Goal: Task Accomplishment & Management: Manage account settings

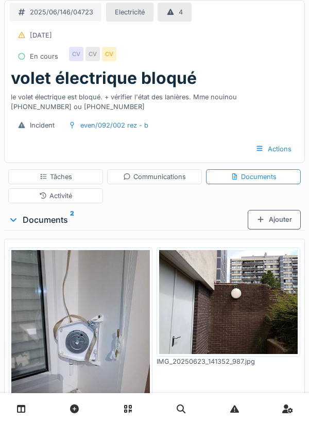
click at [274, 226] on div "Ajouter" at bounding box center [274, 219] width 53 height 19
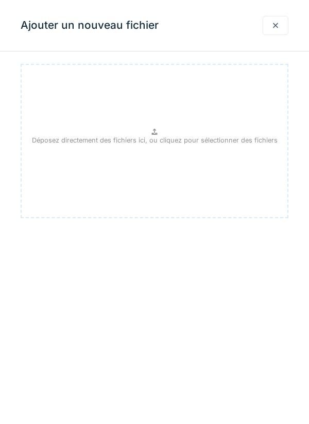
click at [163, 137] on p "Déposez directement des fichiers ici, ou cliquez pour sélectionner des fichiers" at bounding box center [154, 140] width 245 height 10
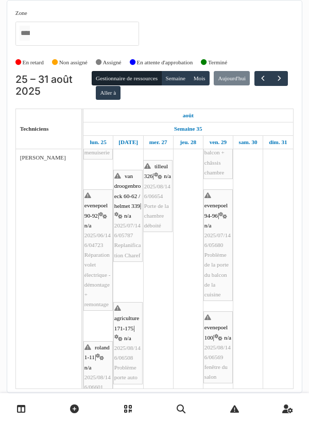
scroll to position [72, 0]
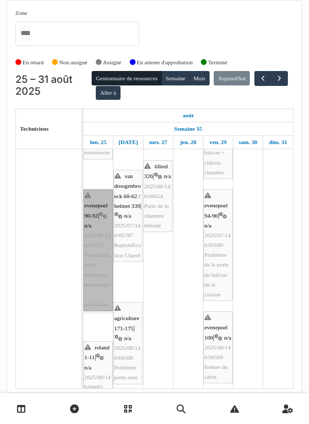
click at [99, 266] on link "evenepoel 90-92 | n/a 2025/06/146/04723 Réparation volet électrique - démontage…" at bounding box center [97, 249] width 29 height 121
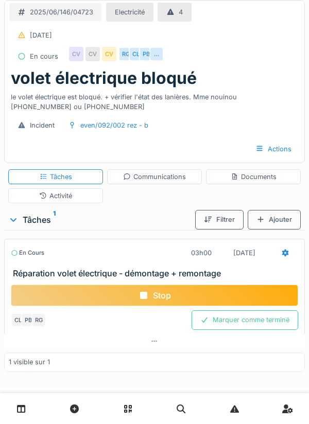
click at [151, 174] on div "Communications" at bounding box center [154, 177] width 63 height 10
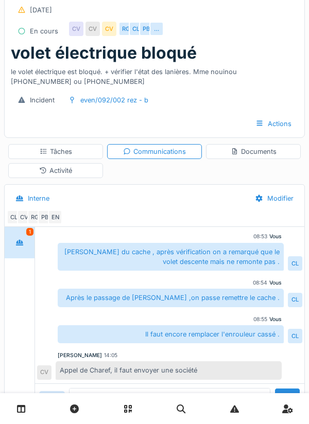
scroll to position [205, 0]
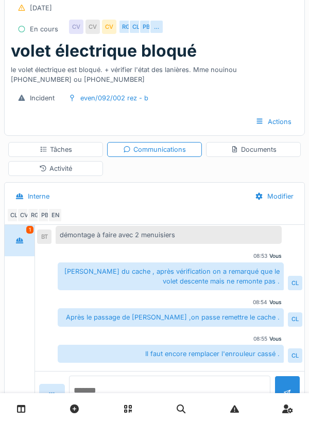
click at [115, 409] on textarea at bounding box center [169, 392] width 201 height 33
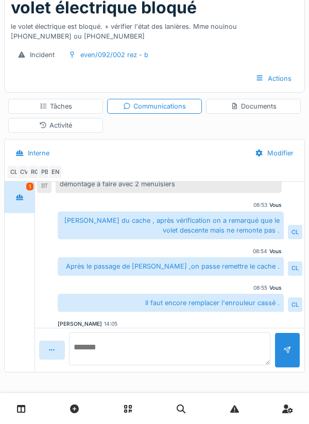
scroll to position [227, 0]
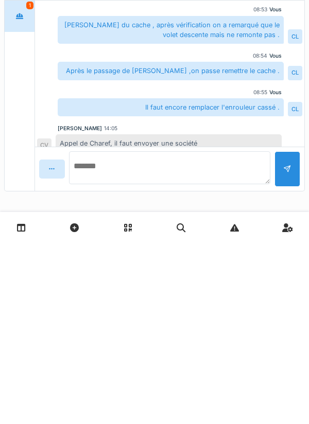
click at [118, 345] on textarea at bounding box center [169, 348] width 201 height 33
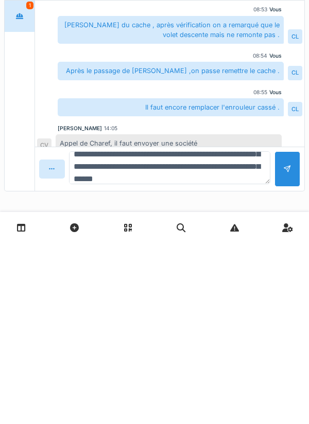
scroll to position [37, 0]
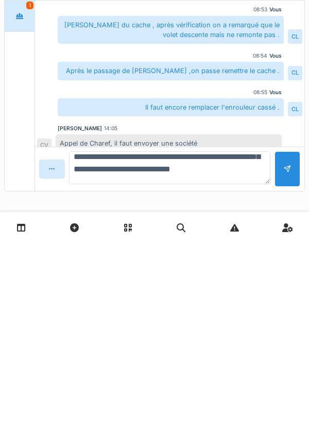
type textarea "**********"
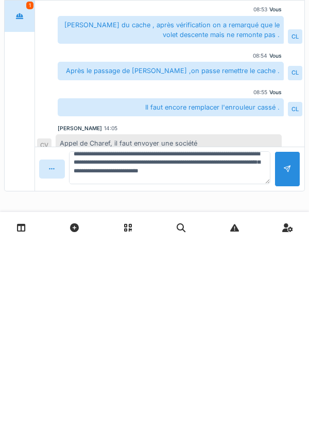
click at [292, 351] on div at bounding box center [287, 350] width 26 height 36
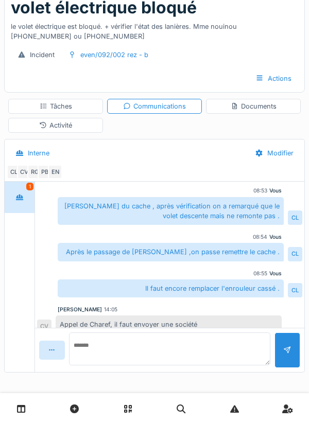
scroll to position [0, 0]
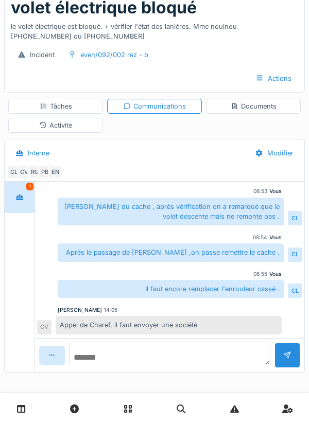
click at [114, 353] on textarea at bounding box center [169, 354] width 201 height 23
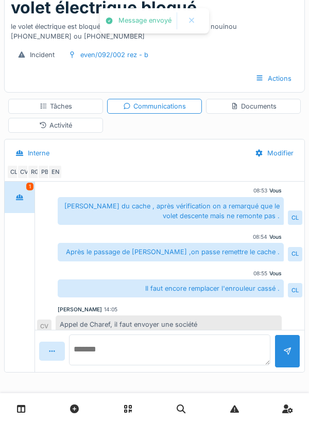
scroll to position [293, 0]
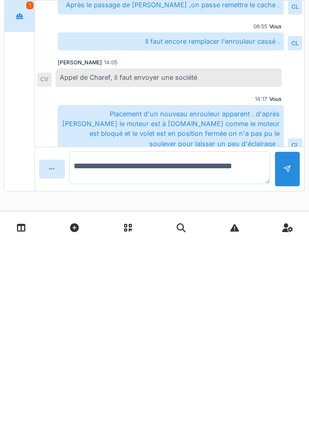
type textarea "**********"
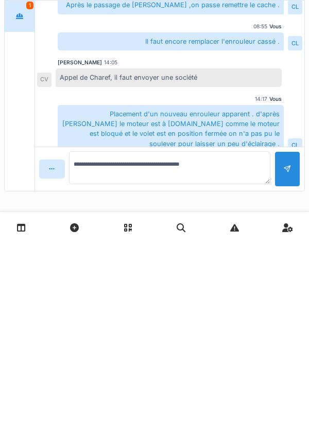
click at [283, 356] on div at bounding box center [287, 350] width 26 height 36
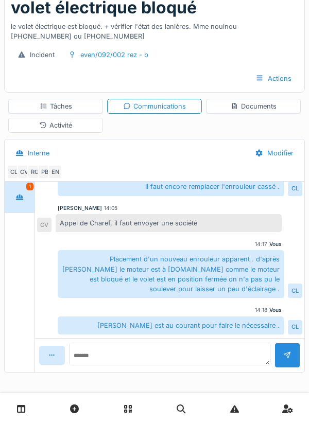
click at [254, 112] on div "Documents" at bounding box center [253, 106] width 95 height 15
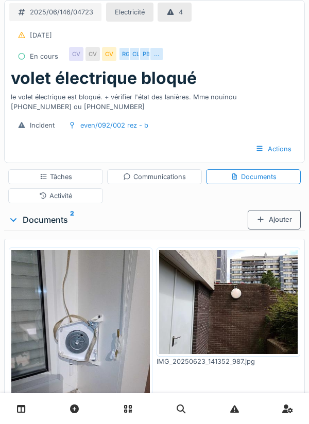
click at [270, 221] on div "Ajouter" at bounding box center [274, 219] width 53 height 19
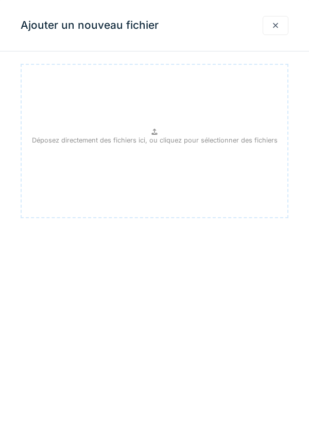
click at [157, 137] on p "Déposez directement des fichiers ici, ou cliquez pour sélectionner des fichiers" at bounding box center [154, 140] width 245 height 10
type input "**********"
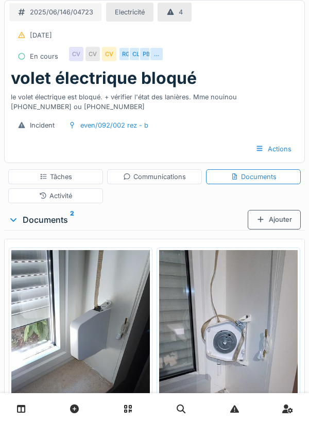
click at [63, 181] on div "Tâches" at bounding box center [56, 177] width 32 height 10
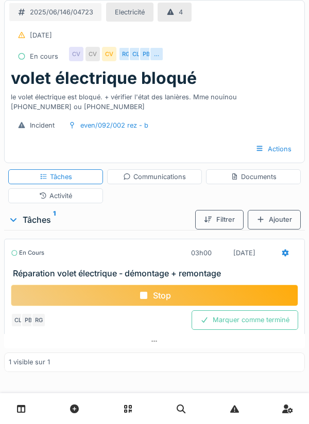
click at [163, 296] on div "Stop" at bounding box center [154, 296] width 287 height 22
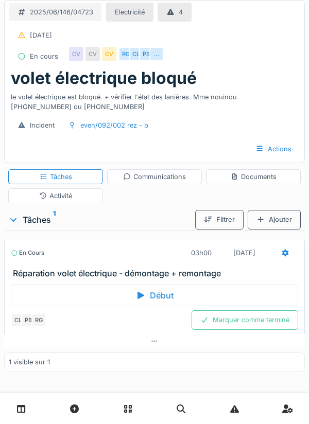
click at [285, 251] on icon at bounding box center [285, 252] width 7 height 7
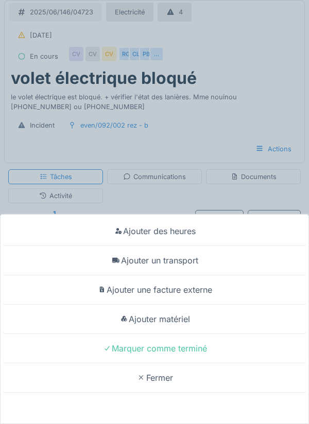
click at [185, 260] on div "Ajouter un transport" at bounding box center [155, 260] width 304 height 29
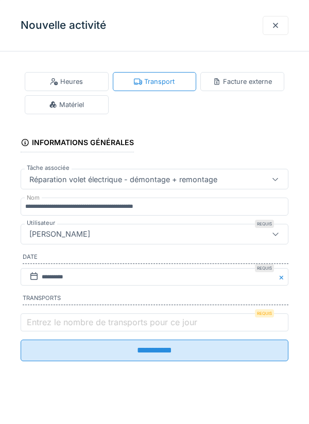
click at [180, 28] on div "Nouvelle activité" at bounding box center [154, 25] width 309 height 51
click at [63, 105] on div "Matériel" at bounding box center [66, 105] width 35 height 10
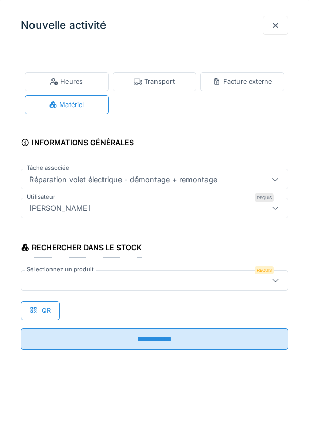
click at [81, 278] on div at bounding box center [137, 280] width 224 height 11
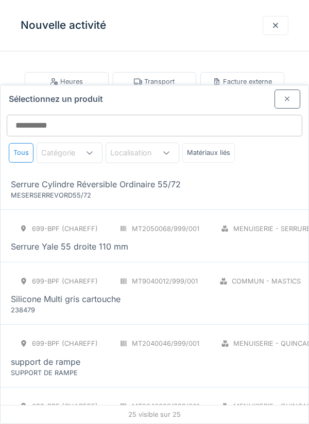
scroll to position [1279, 0]
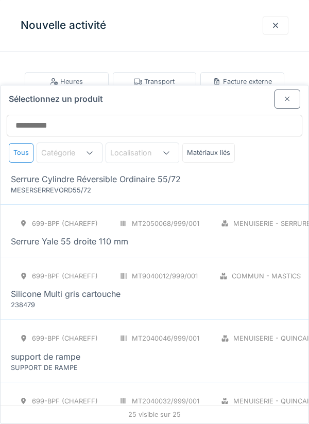
click at [100, 413] on div "Volet roulant enrouleur applique Sangle 14 mm." at bounding box center [103, 419] width 184 height 12
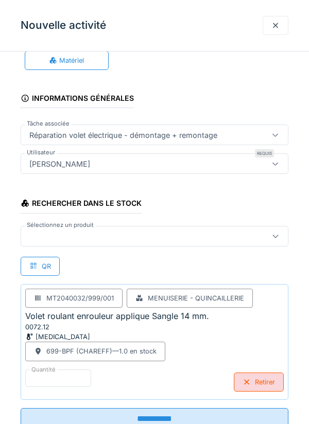
scroll to position [79, 0]
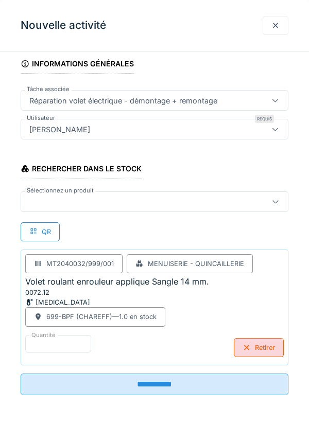
click at [156, 388] on input "**********" at bounding box center [155, 385] width 268 height 22
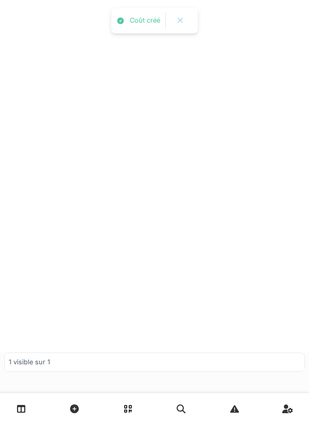
scroll to position [0, 0]
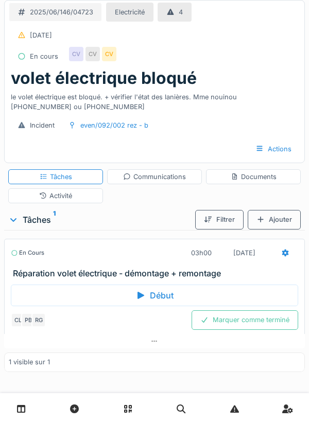
click at [76, 196] on div "Activité" at bounding box center [55, 195] width 95 height 15
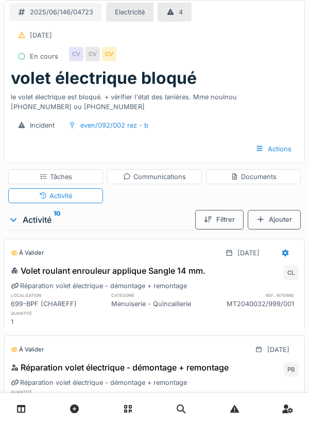
click at [284, 253] on icon at bounding box center [285, 252] width 7 height 7
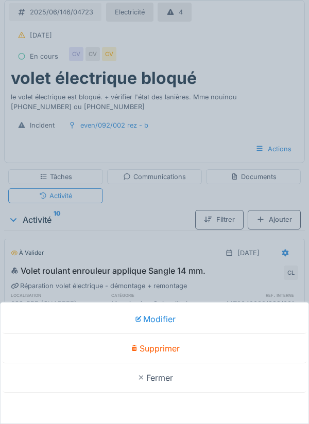
click at [158, 213] on div "Modifier Supprimer Fermer" at bounding box center [154, 212] width 309 height 424
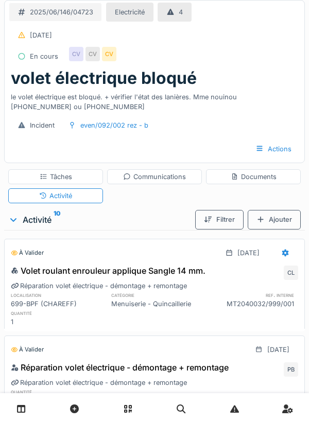
click at [61, 176] on div "Tâches" at bounding box center [56, 177] width 32 height 10
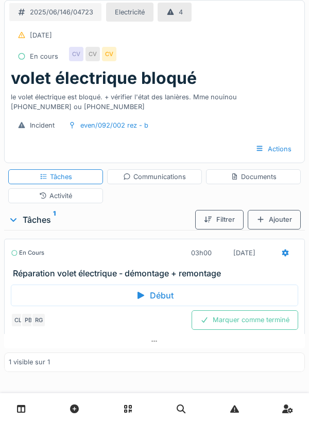
click at [284, 252] on icon at bounding box center [285, 252] width 7 height 7
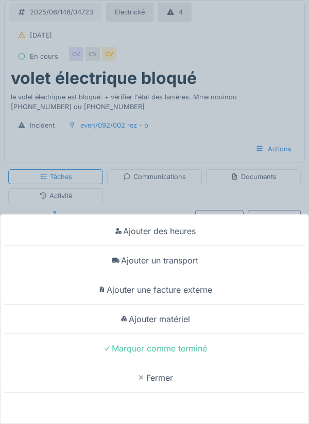
click at [184, 264] on div "Ajouter un transport" at bounding box center [155, 260] width 304 height 29
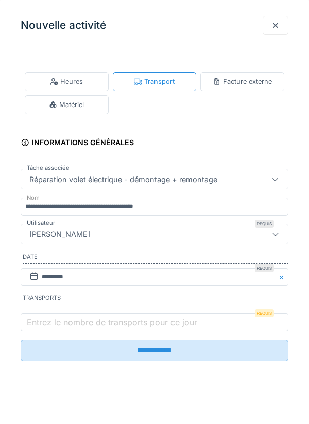
click at [69, 321] on label "Entrez le nombre de transports pour ce jour" at bounding box center [112, 322] width 174 height 12
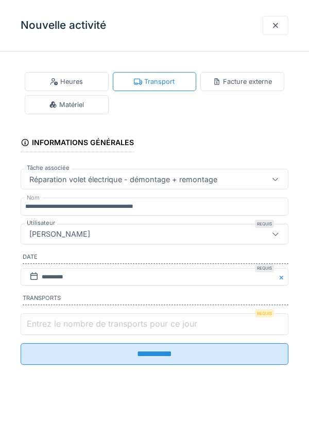
click at [69, 321] on input "Entrez le nombre de transports pour ce jour" at bounding box center [155, 324] width 268 height 22
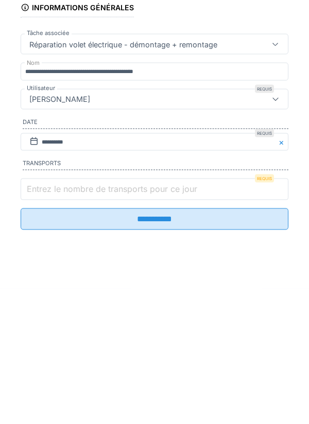
scroll to position [4, 0]
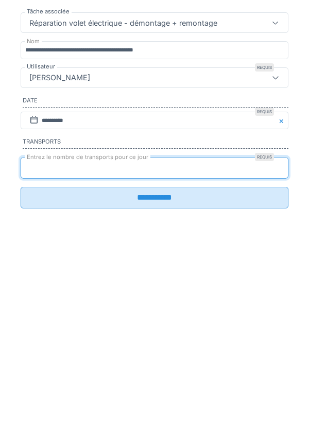
type input "*"
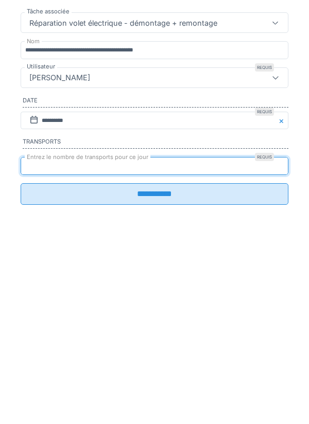
click at [150, 359] on input "**********" at bounding box center [155, 351] width 268 height 22
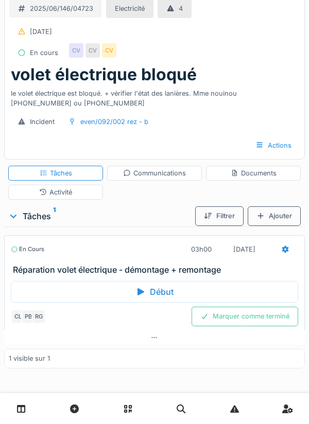
click at [161, 168] on div "Communications" at bounding box center [154, 173] width 63 height 10
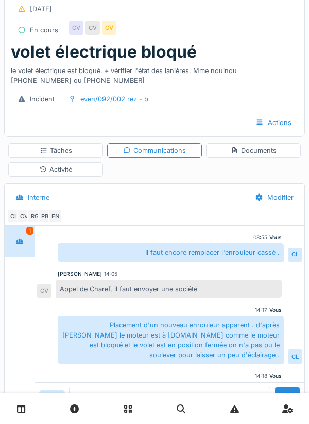
scroll to position [27, 0]
click at [193, 211] on div "CL CV RG PB EN" at bounding box center [152, 215] width 291 height 14
click at [61, 150] on div "Tâches" at bounding box center [56, 150] width 32 height 10
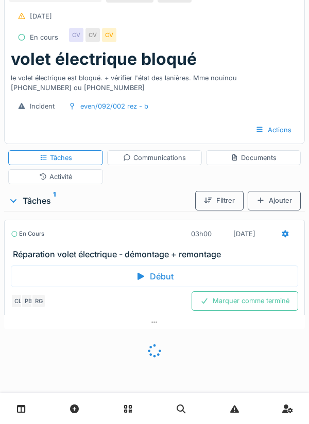
scroll to position [0, 0]
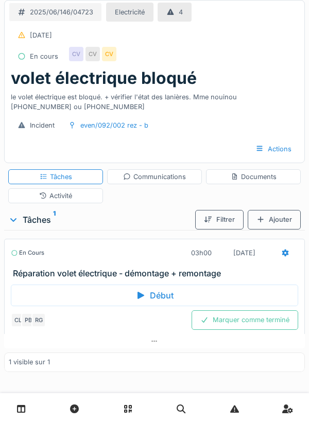
click at [255, 321] on div "Marquer comme terminé" at bounding box center [244, 319] width 107 height 19
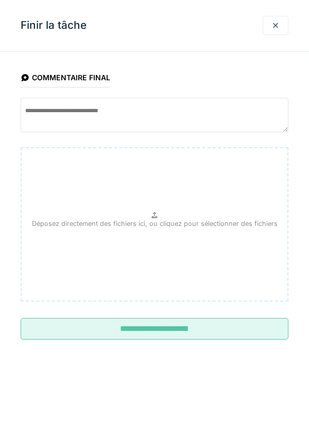
click at [171, 326] on input "**********" at bounding box center [155, 329] width 268 height 22
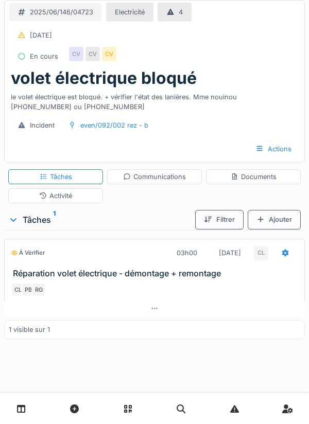
click at [71, 196] on div "Activité" at bounding box center [55, 196] width 33 height 10
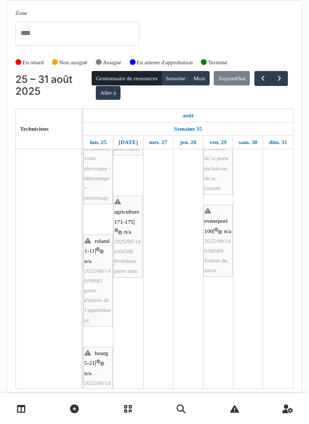
scroll to position [179, 0]
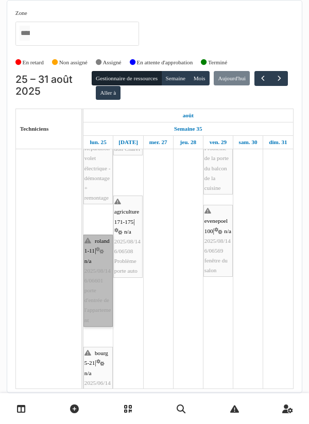
click at [96, 238] on link "roland 1-11 | n/a 2025/08/146/06601 porte d'entrée de l'appartement" at bounding box center [97, 281] width 29 height 92
click at [98, 238] on link "roland 1-11 | n/a 2025/08/146/06601 porte d'entrée de l'appartement" at bounding box center [97, 281] width 29 height 92
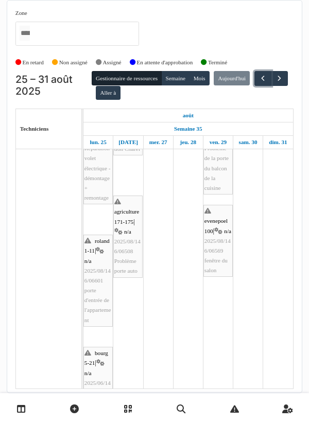
click at [258, 83] on span "button" at bounding box center [262, 78] width 9 height 9
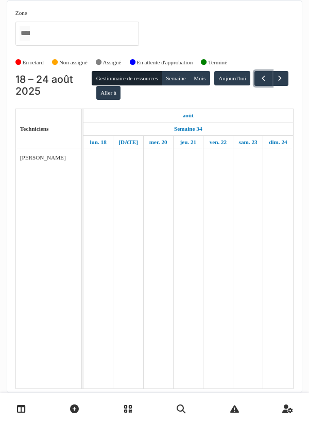
scroll to position [0, 0]
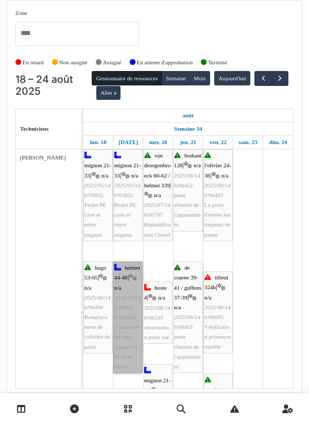
click at [125, 238] on link "helmet 44-48 | n/a 2024/12/146/06829 Problème Condensation dans Appart du 4è dr…" at bounding box center [127, 317] width 29 height 112
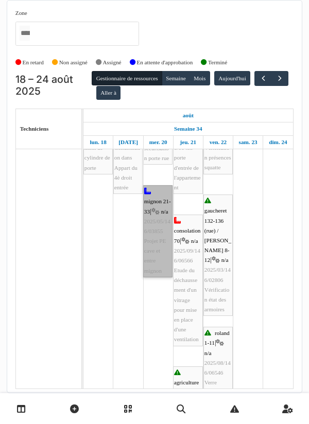
click at [160, 221] on link "mignon 21-33 | n/a 2025/05/146/03855 Projet PE cave et entre mignon" at bounding box center [157, 231] width 29 height 92
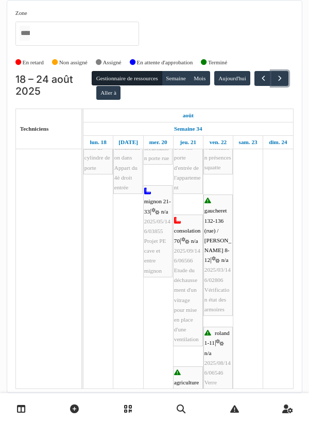
click at [271, 86] on button "button" at bounding box center [279, 78] width 17 height 15
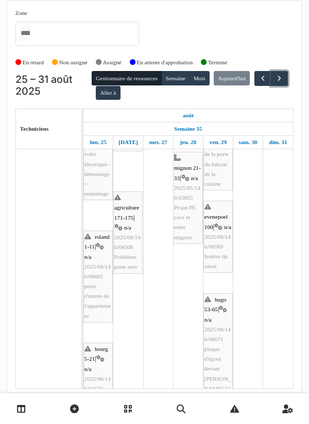
scroll to position [183, 0]
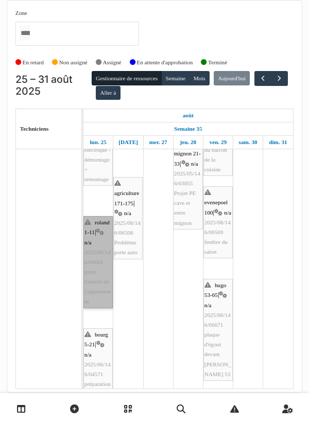
click at [98, 238] on link "roland 1-11 | n/a 2025/08/146/06601 porte d'entrée de l'appartement" at bounding box center [97, 262] width 29 height 92
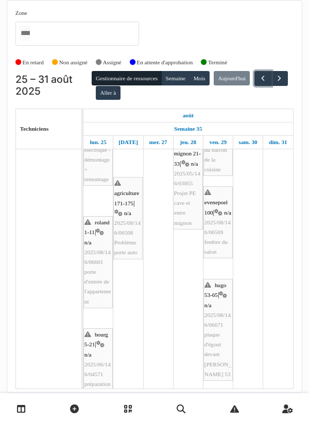
click at [258, 83] on span "button" at bounding box center [262, 78] width 9 height 9
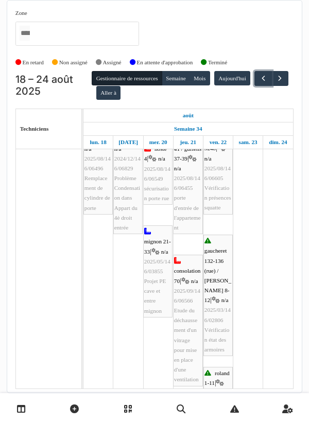
scroll to position [139, 0]
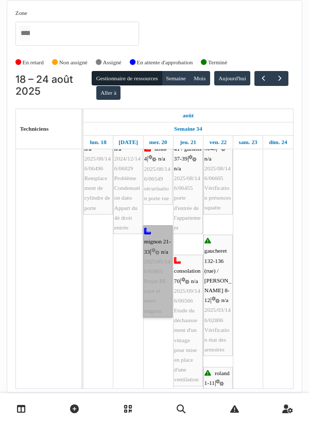
click at [160, 238] on link "mignon 21-33 | n/a 2025/05/146/03855 Projet PE cave et entre mignon" at bounding box center [157, 271] width 29 height 92
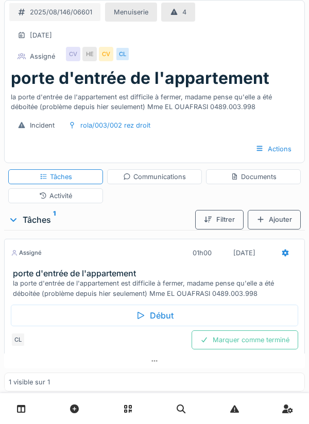
click at [159, 319] on div "Début" at bounding box center [154, 316] width 287 height 22
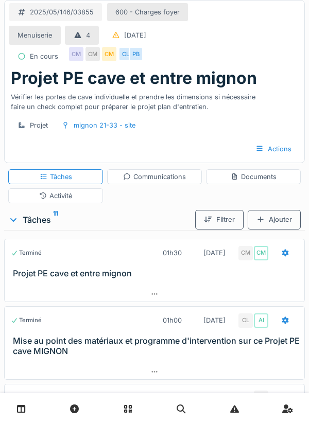
click at [161, 177] on div "Communications" at bounding box center [154, 177] width 63 height 10
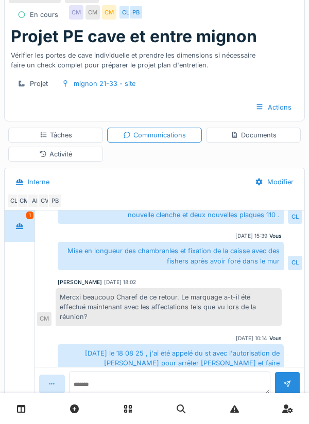
scroll to position [49, 0]
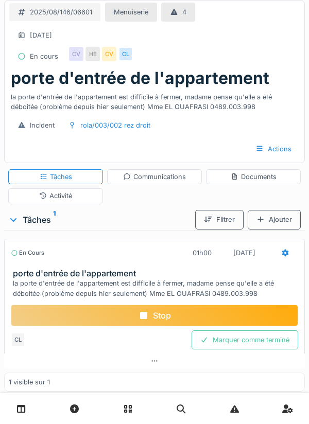
click at [271, 221] on div "Ajouter" at bounding box center [274, 219] width 53 height 19
click at [256, 178] on div "Documents" at bounding box center [254, 177] width 46 height 10
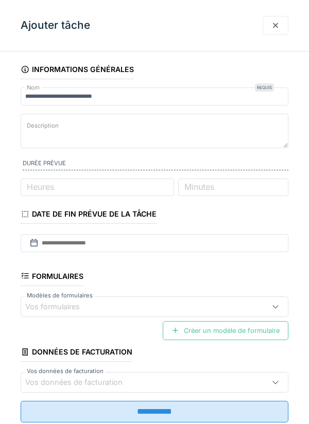
click at [270, 32] on div at bounding box center [275, 25] width 26 height 19
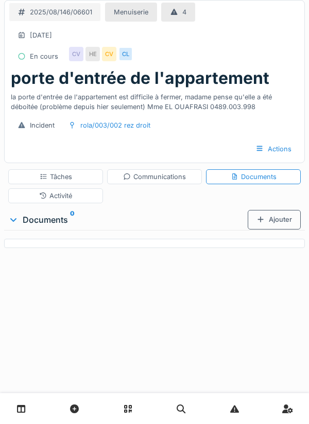
click at [274, 218] on div "Ajouter" at bounding box center [274, 219] width 53 height 19
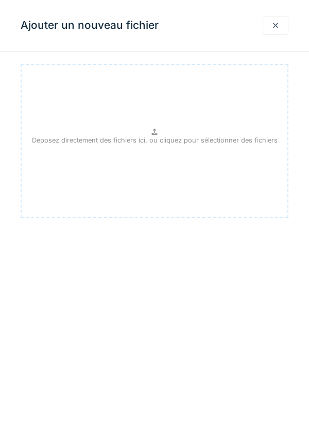
click at [158, 134] on icon at bounding box center [154, 132] width 8 height 7
type input "**********"
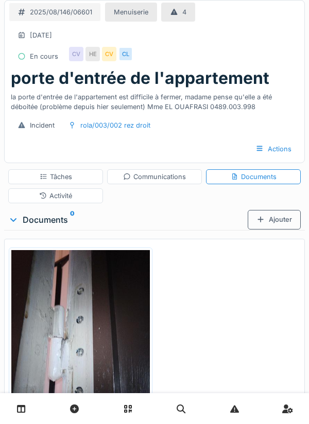
click at [152, 177] on div "Communications" at bounding box center [154, 177] width 63 height 10
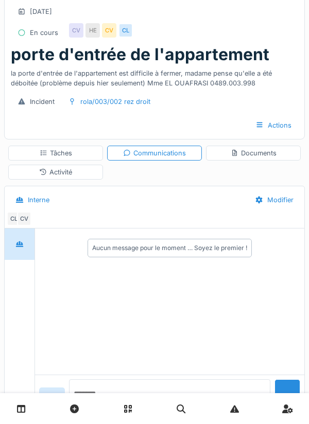
click at [106, 412] on textarea at bounding box center [169, 395] width 201 height 33
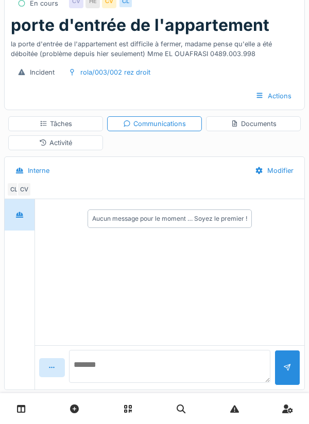
scroll to position [71, 0]
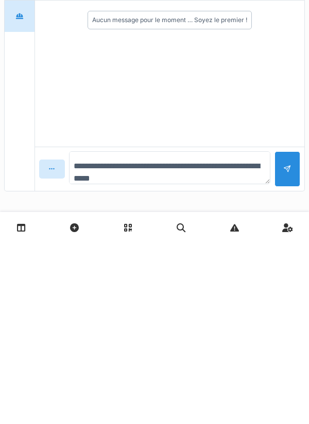
type textarea "**********"
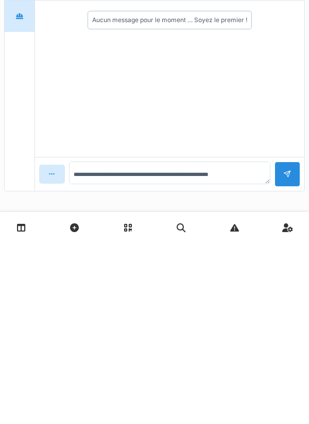
click at [288, 353] on div at bounding box center [287, 355] width 8 height 10
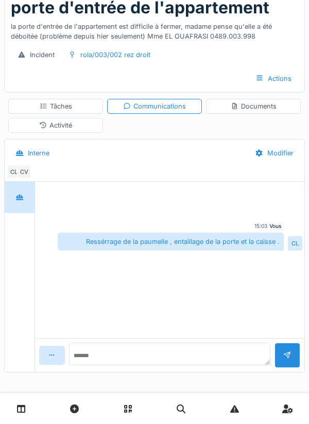
click at [58, 111] on div "Tâches" at bounding box center [55, 106] width 95 height 15
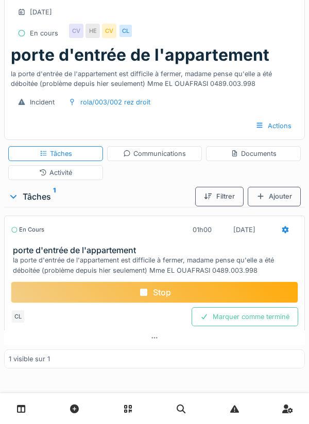
scroll to position [24, 0]
click at [259, 156] on div "Documents" at bounding box center [254, 154] width 46 height 10
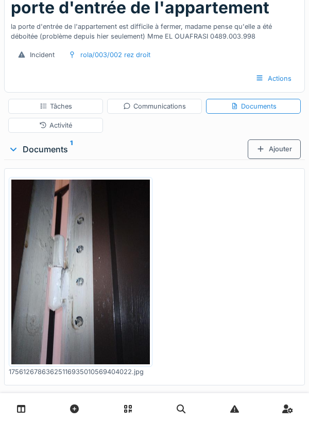
click at [76, 105] on div "Tâches" at bounding box center [55, 106] width 95 height 15
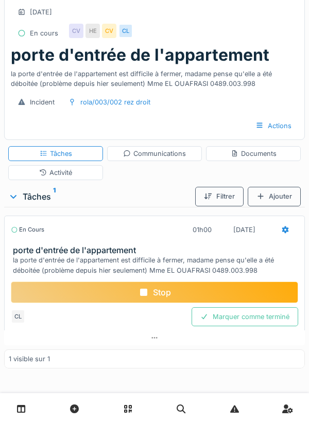
scroll to position [24, 0]
click at [293, 221] on div at bounding box center [285, 229] width 26 height 19
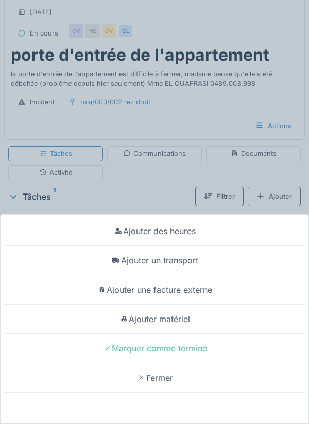
click at [182, 263] on div "Ajouter un transport" at bounding box center [155, 260] width 304 height 29
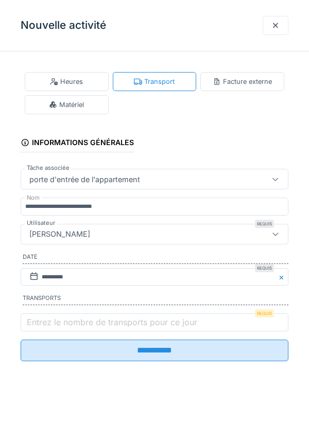
click at [48, 325] on label "Entrez le nombre de transports pour ce jour" at bounding box center [112, 322] width 174 height 12
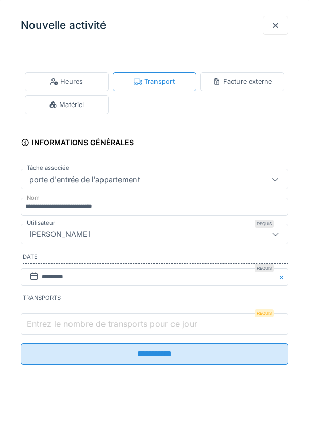
click at [48, 325] on input "Entrez le nombre de transports pour ce jour" at bounding box center [155, 324] width 268 height 22
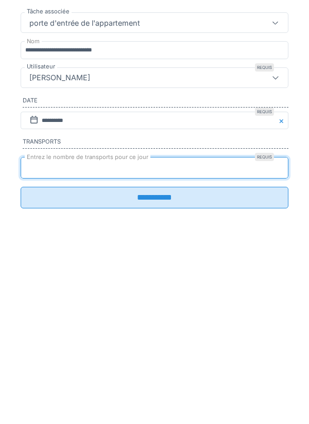
type input "*"
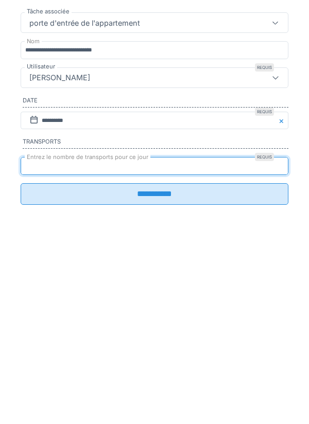
click at [148, 357] on input "**********" at bounding box center [155, 351] width 268 height 22
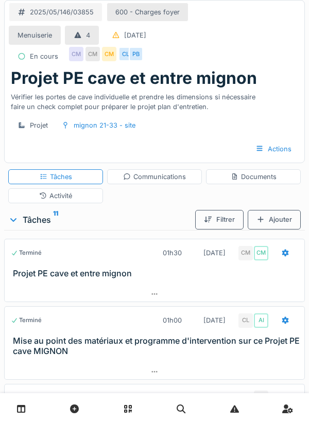
click at [166, 179] on div "Communications" at bounding box center [154, 177] width 63 height 10
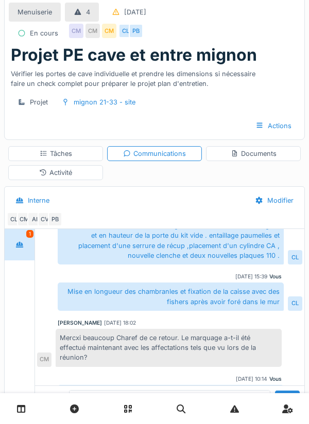
scroll to position [24, 0]
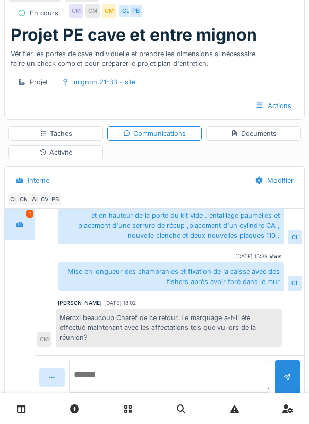
click at [120, 393] on textarea at bounding box center [169, 376] width 201 height 33
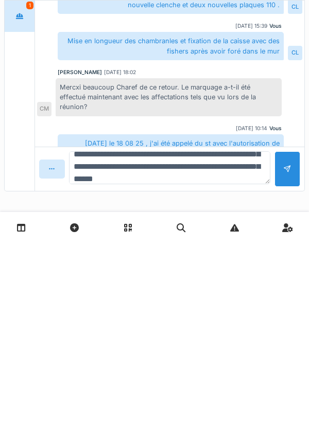
scroll to position [49, 0]
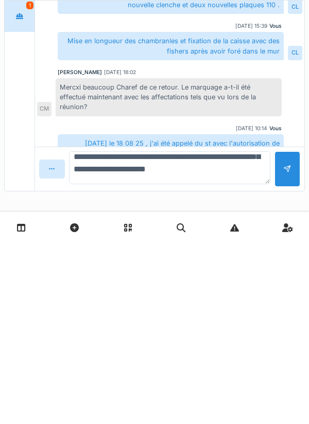
type textarea "**********"
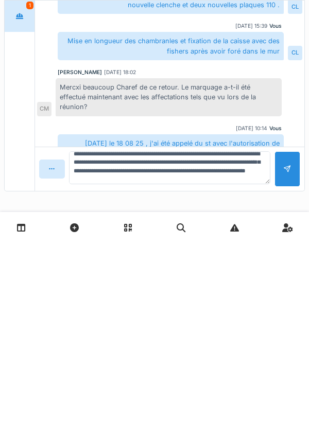
click at [284, 353] on div at bounding box center [287, 350] width 8 height 10
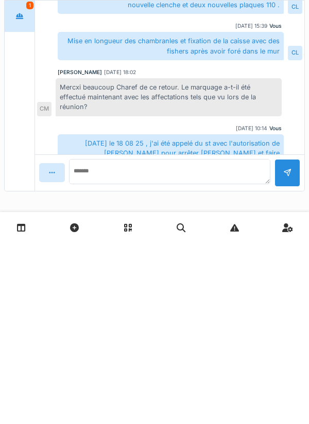
scroll to position [0, 0]
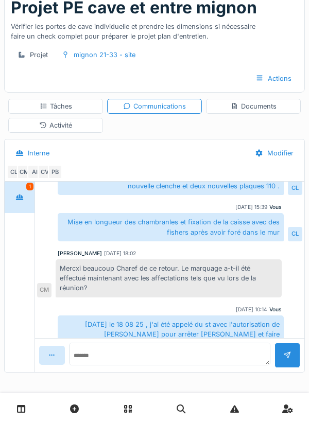
click at [246, 106] on div "Documents" at bounding box center [254, 106] width 46 height 10
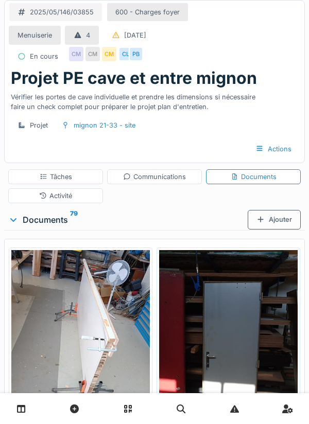
click at [161, 178] on div "Communications" at bounding box center [154, 177] width 63 height 10
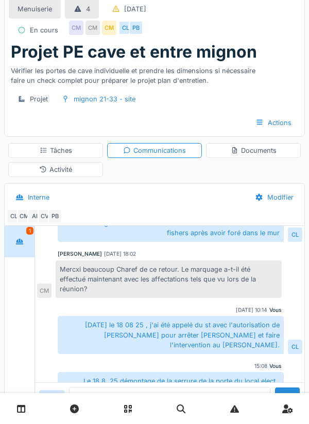
scroll to position [27, 0]
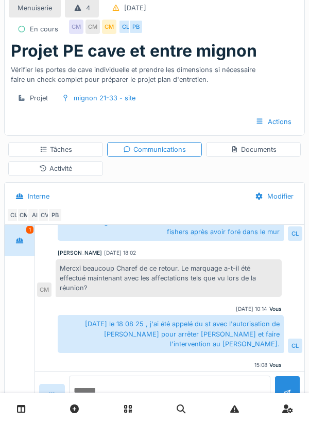
click at [121, 409] on textarea at bounding box center [169, 392] width 201 height 33
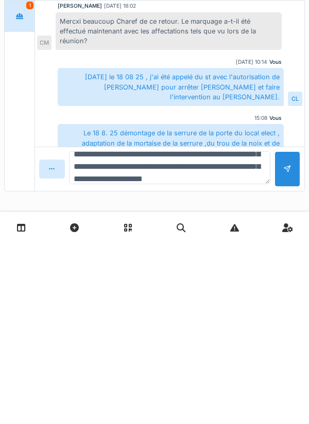
scroll to position [37, 0]
type textarea "**********"
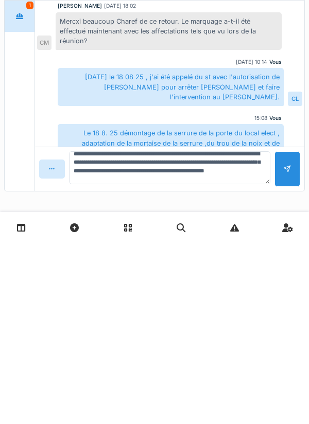
click at [287, 354] on div at bounding box center [287, 350] width 8 height 10
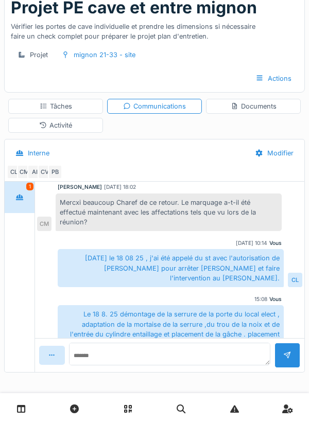
scroll to position [451, 0]
click at [105, 354] on textarea at bounding box center [169, 354] width 201 height 23
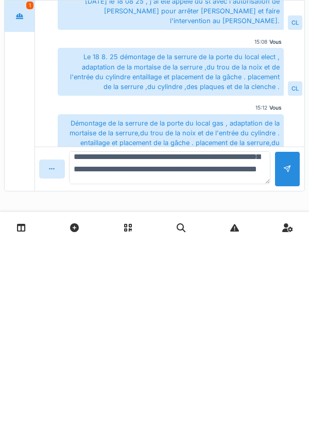
scroll to position [49, 0]
type textarea "**********"
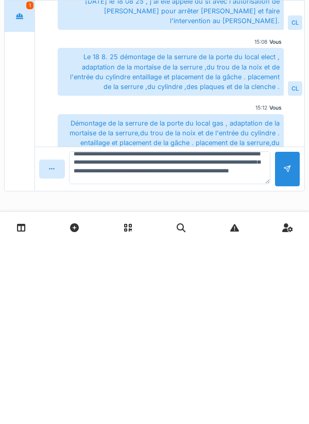
click at [279, 350] on div at bounding box center [287, 350] width 26 height 36
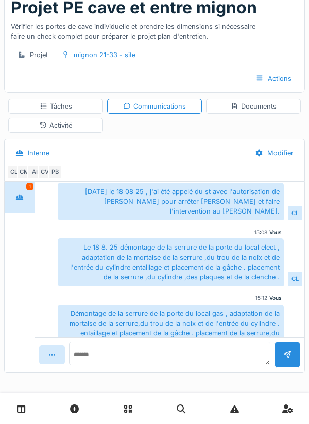
scroll to position [461, 0]
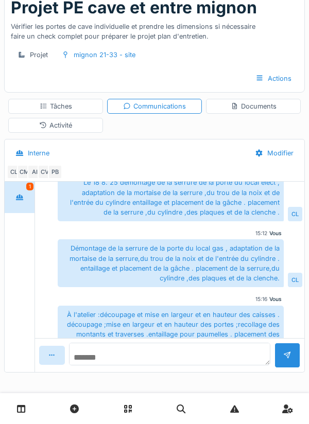
click at [115, 354] on textarea at bounding box center [169, 354] width 201 height 23
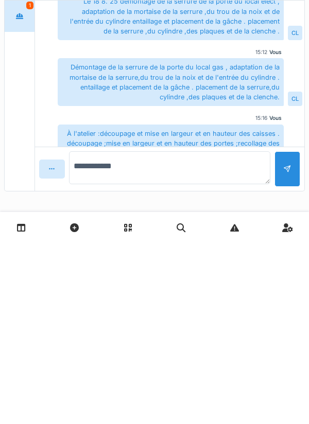
type textarea "**********"
click at [287, 353] on div at bounding box center [287, 350] width 8 height 10
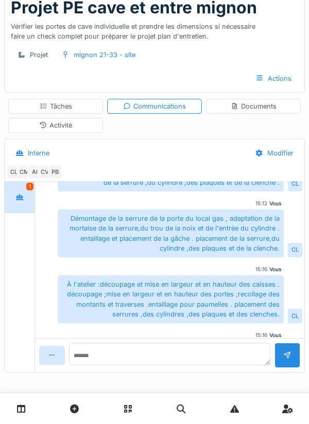
scroll to position [421, 0]
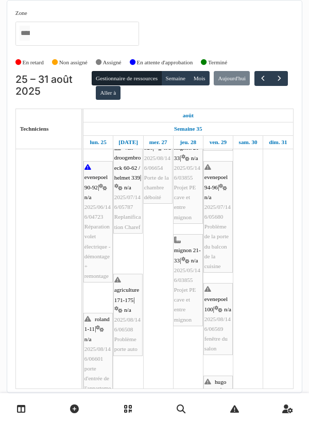
scroll to position [100, 0]
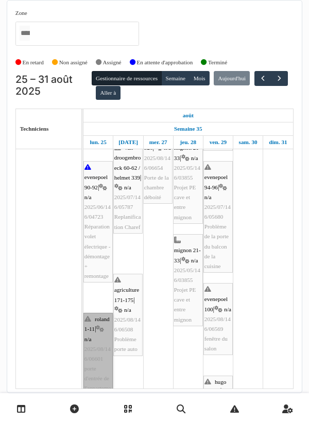
click at [99, 340] on link "roland 1-11 | n/a 2025/08/146/06601 porte d'entrée de l'appartement" at bounding box center [97, 359] width 29 height 92
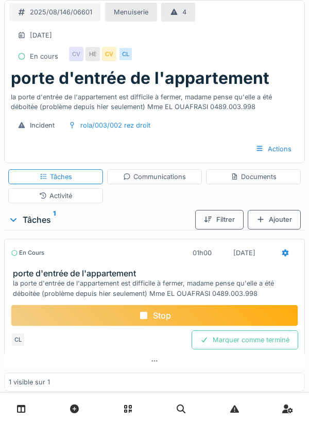
click at [167, 316] on div "Stop" at bounding box center [154, 316] width 287 height 22
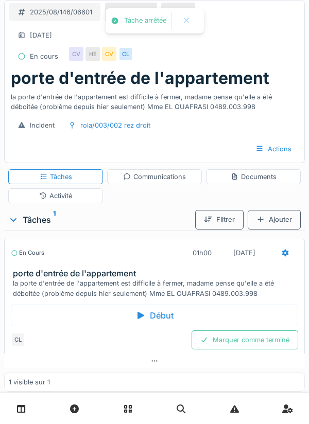
click at [160, 181] on div "Communications" at bounding box center [154, 177] width 63 height 10
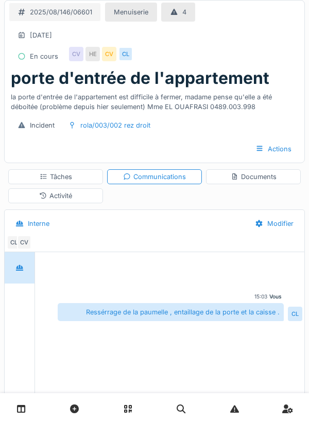
click at [59, 199] on div "Activité" at bounding box center [55, 196] width 33 height 10
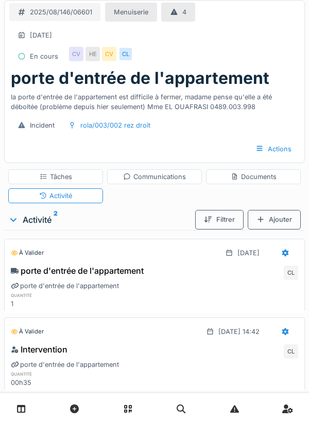
click at [68, 177] on div "Tâches" at bounding box center [56, 177] width 32 height 10
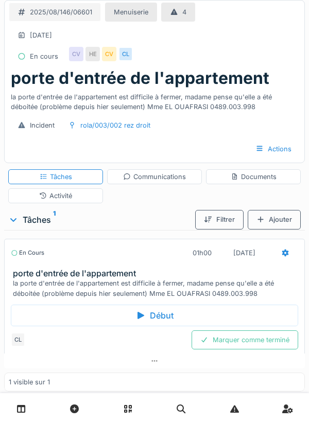
click at [239, 343] on div "Marquer comme terminé" at bounding box center [244, 339] width 107 height 19
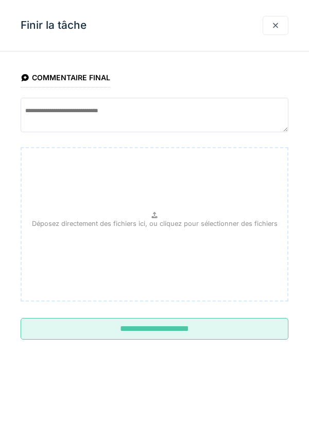
click at [174, 331] on input "**********" at bounding box center [155, 329] width 268 height 22
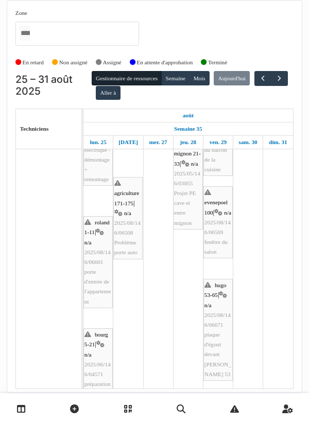
scroll to position [33, 0]
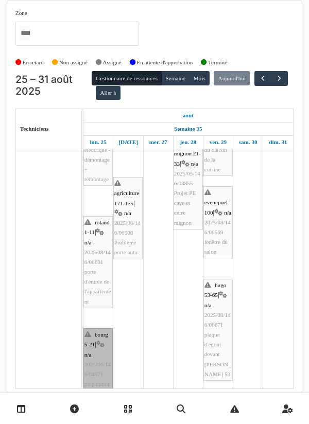
click at [96, 344] on link "bourg 5-21 | n/a 2025/06/146/04571 préparation à l'atelier 2h" at bounding box center [97, 369] width 29 height 82
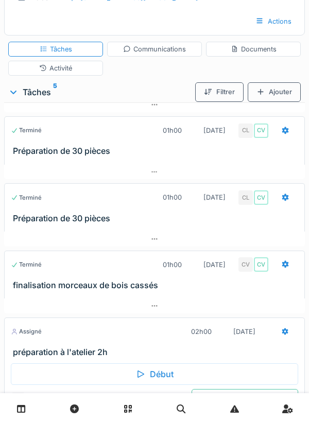
scroll to position [163, 0]
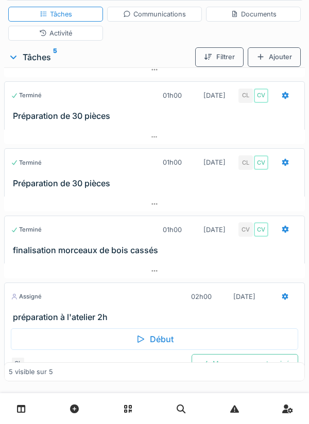
click at [149, 339] on div "Début" at bounding box center [154, 339] width 287 height 22
